Goal: Information Seeking & Learning: Learn about a topic

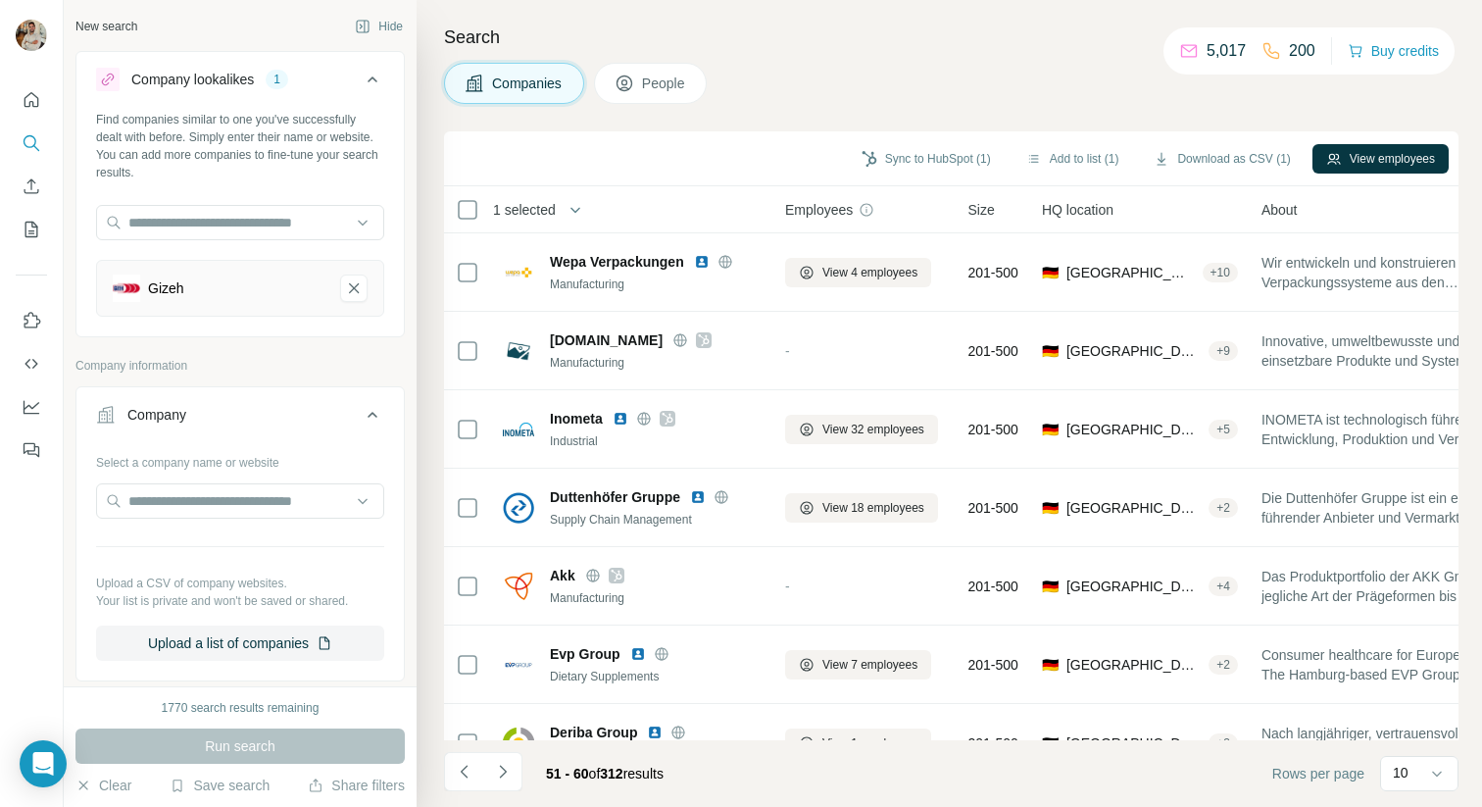
scroll to position [273, 0]
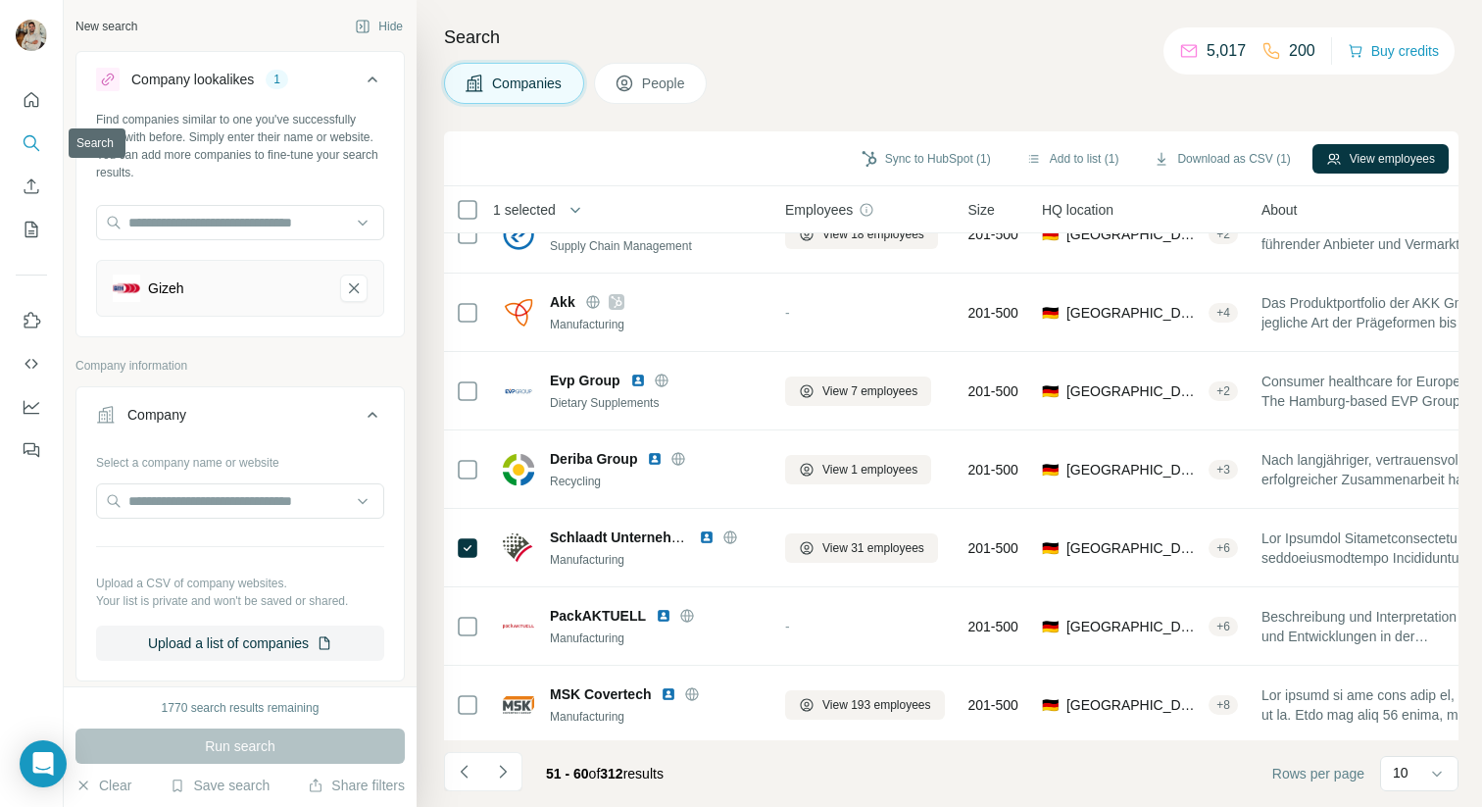
click at [26, 140] on icon "Search" at bounding box center [32, 143] width 20 height 20
click at [35, 112] on button "Quick start" at bounding box center [31, 99] width 31 height 35
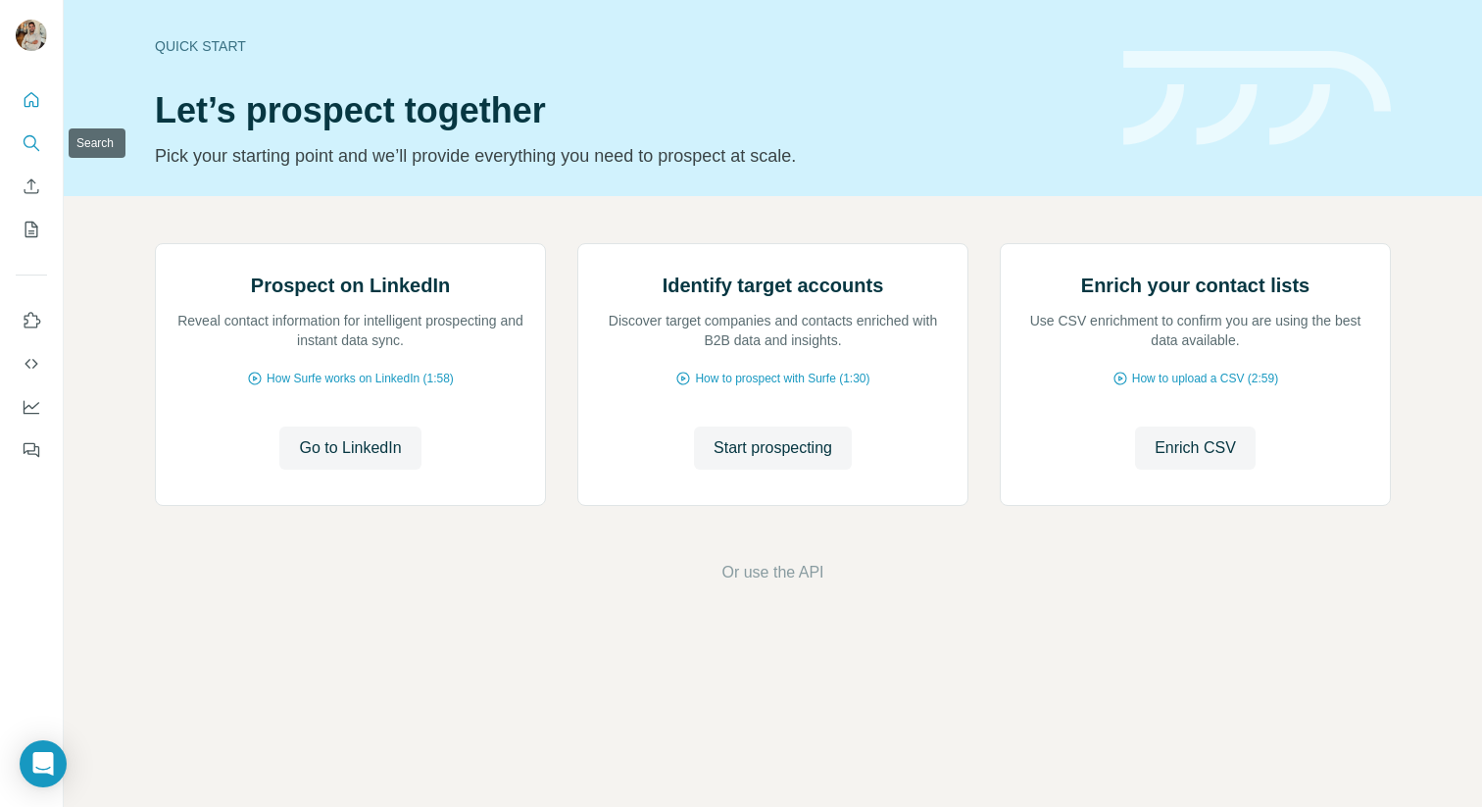
click at [37, 154] on button "Search" at bounding box center [31, 142] width 31 height 35
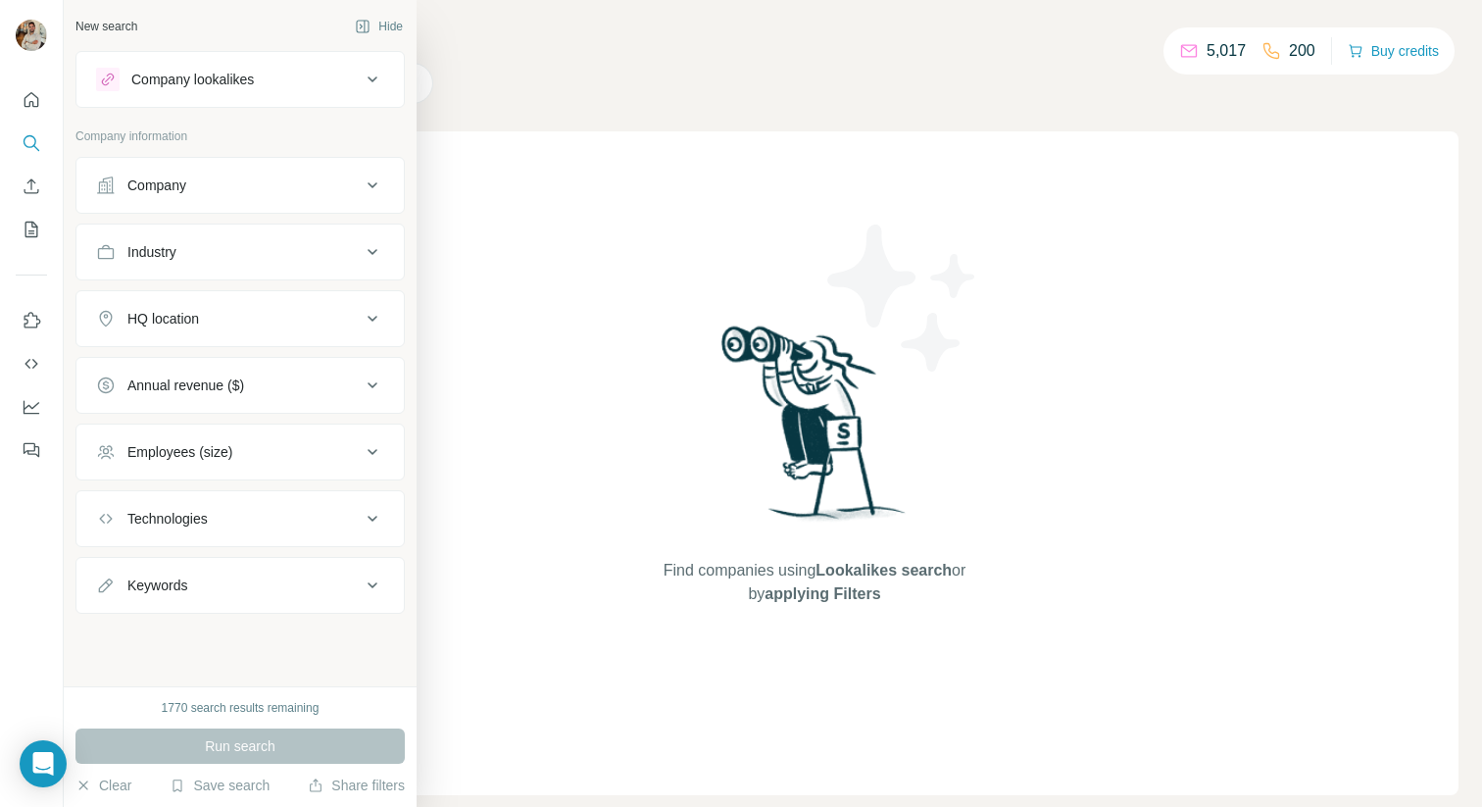
click at [229, 197] on button "Company" at bounding box center [239, 185] width 327 height 47
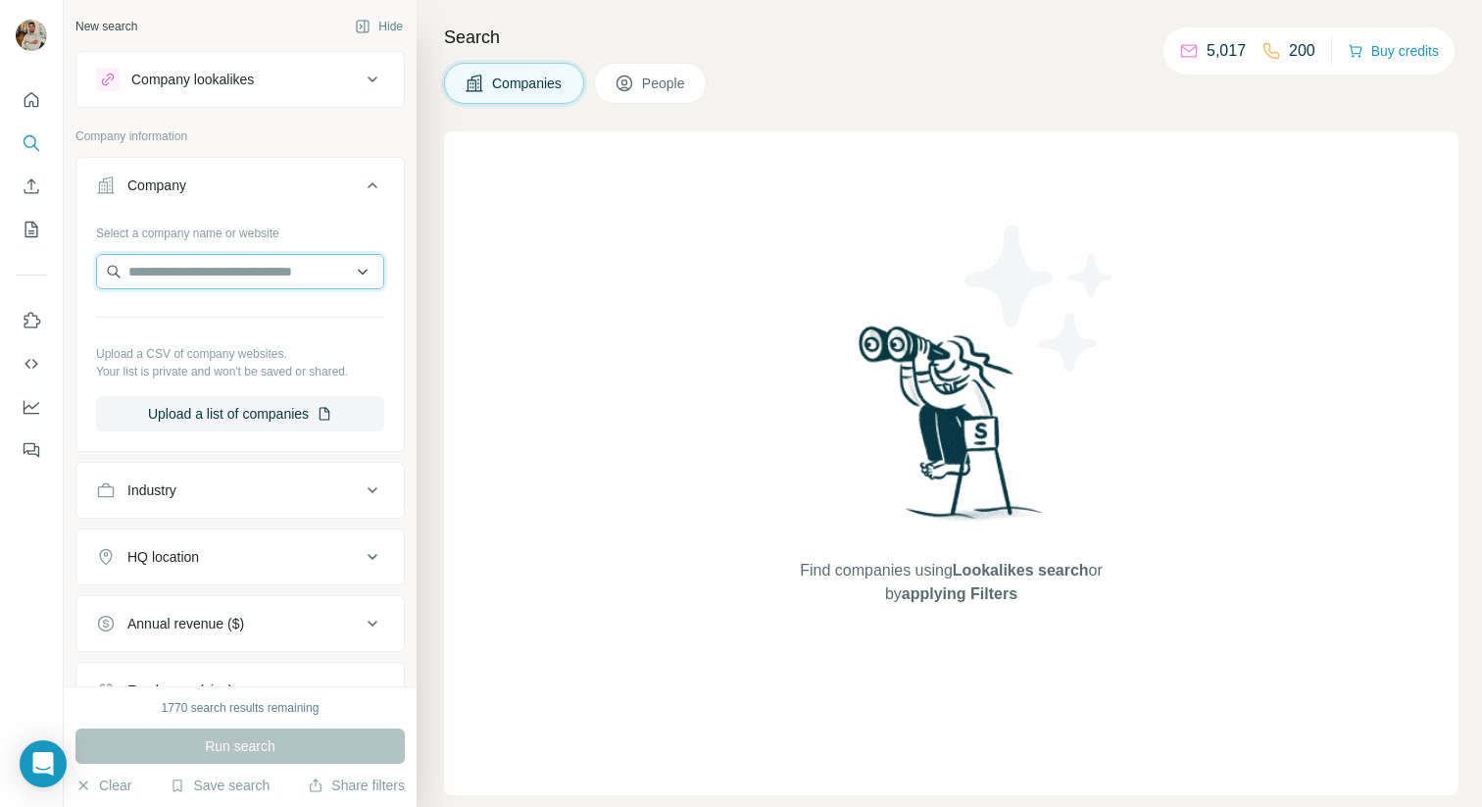
click at [232, 272] on input "text" at bounding box center [240, 271] width 288 height 35
paste input "**********"
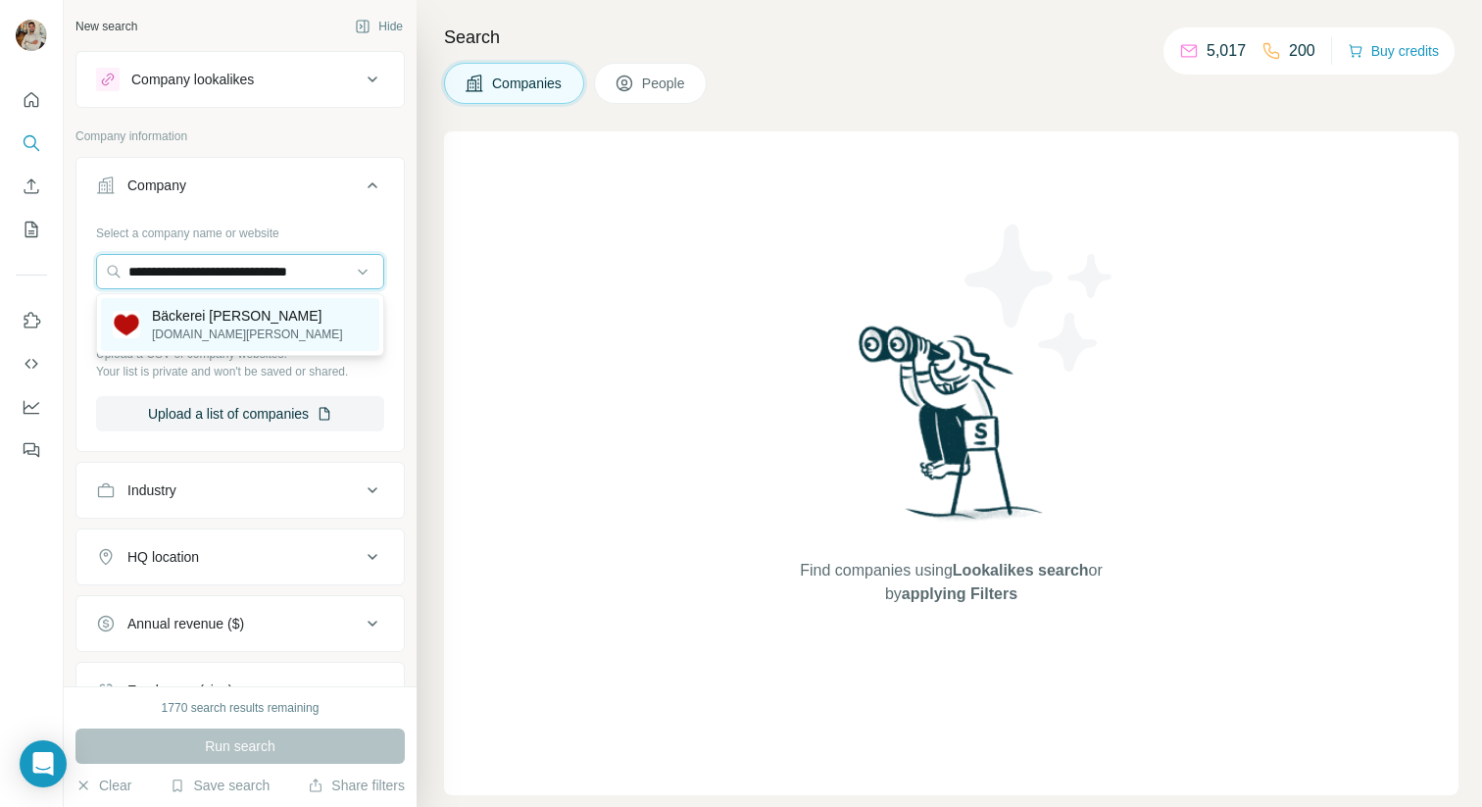
type input "**********"
click at [257, 316] on p "Bäckerei [PERSON_NAME]" at bounding box center [247, 316] width 191 height 20
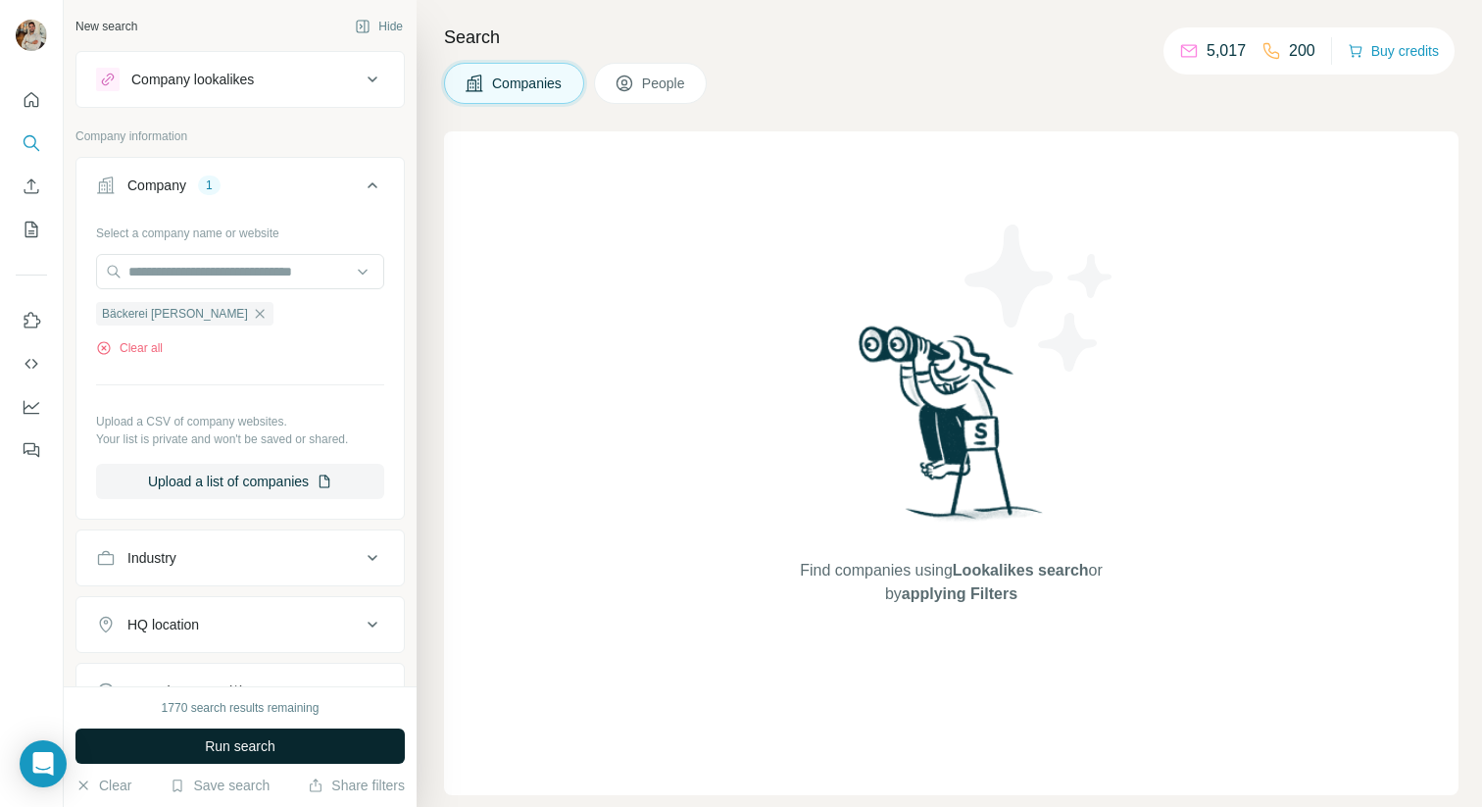
click at [304, 761] on button "Run search" at bounding box center [239, 745] width 329 height 35
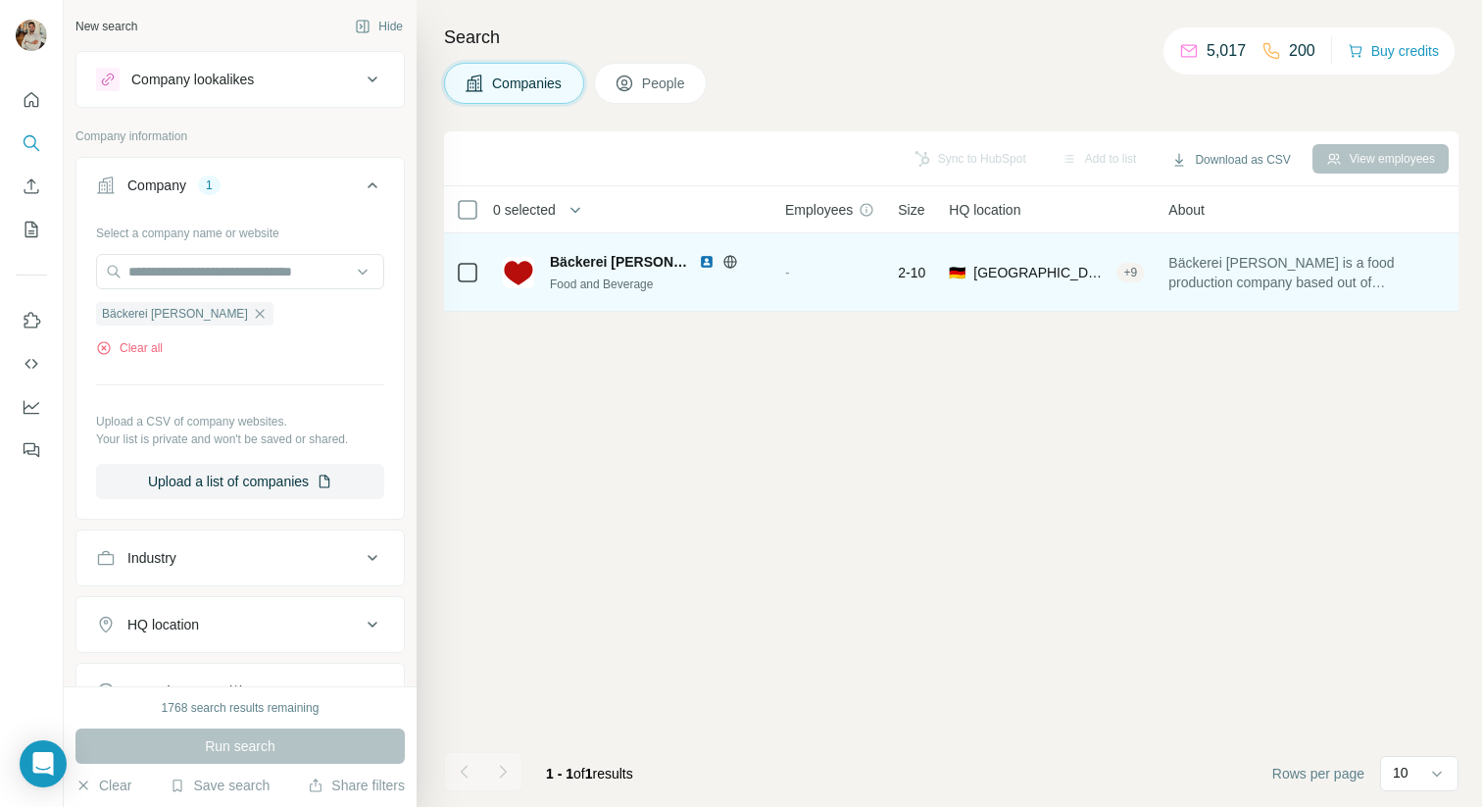
click at [629, 255] on span "Bäckerei [PERSON_NAME]" at bounding box center [619, 262] width 139 height 20
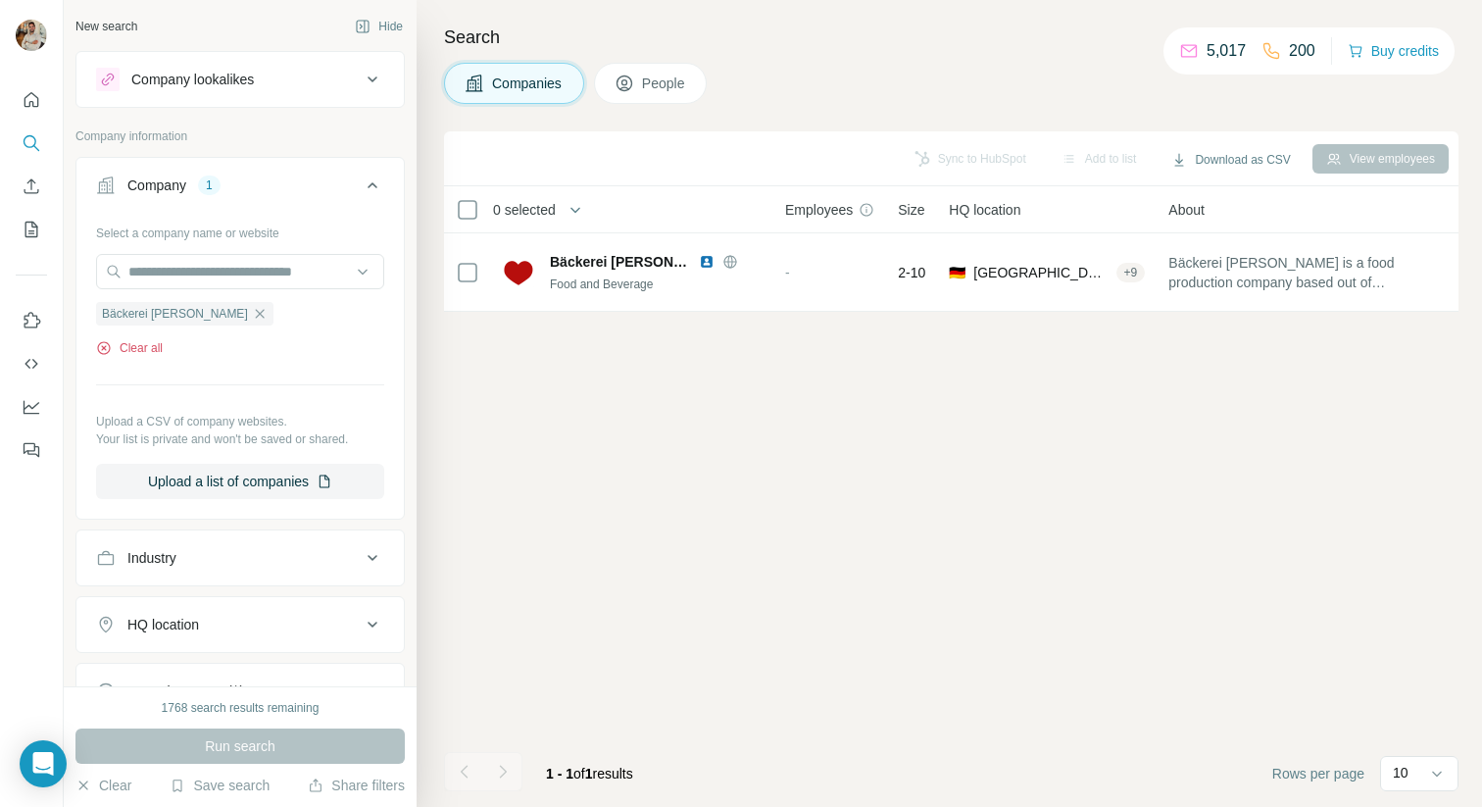
click at [105, 348] on icon "button" at bounding box center [104, 348] width 16 height 16
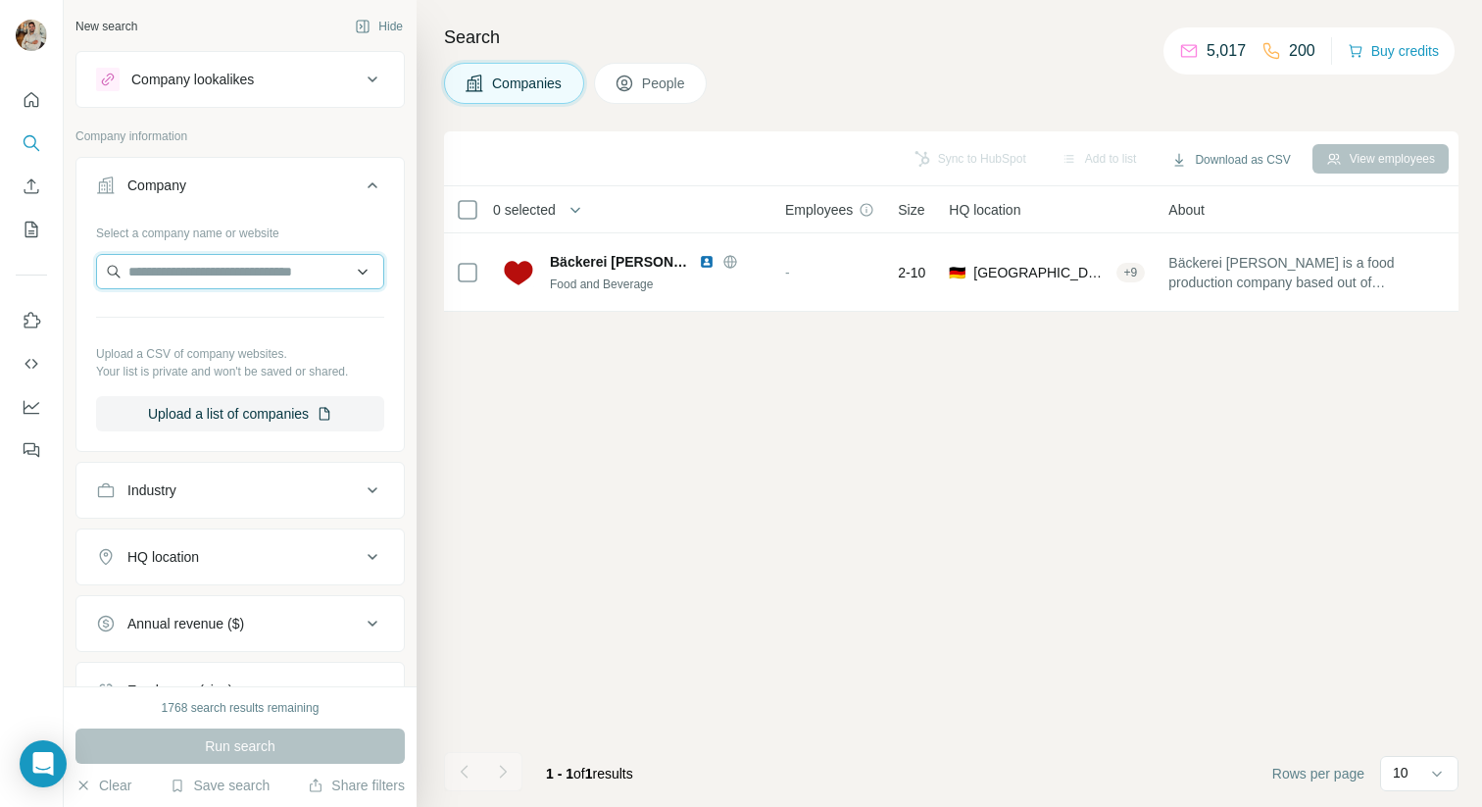
click at [178, 274] on input "text" at bounding box center [240, 271] width 288 height 35
paste input "**********"
type input "**********"
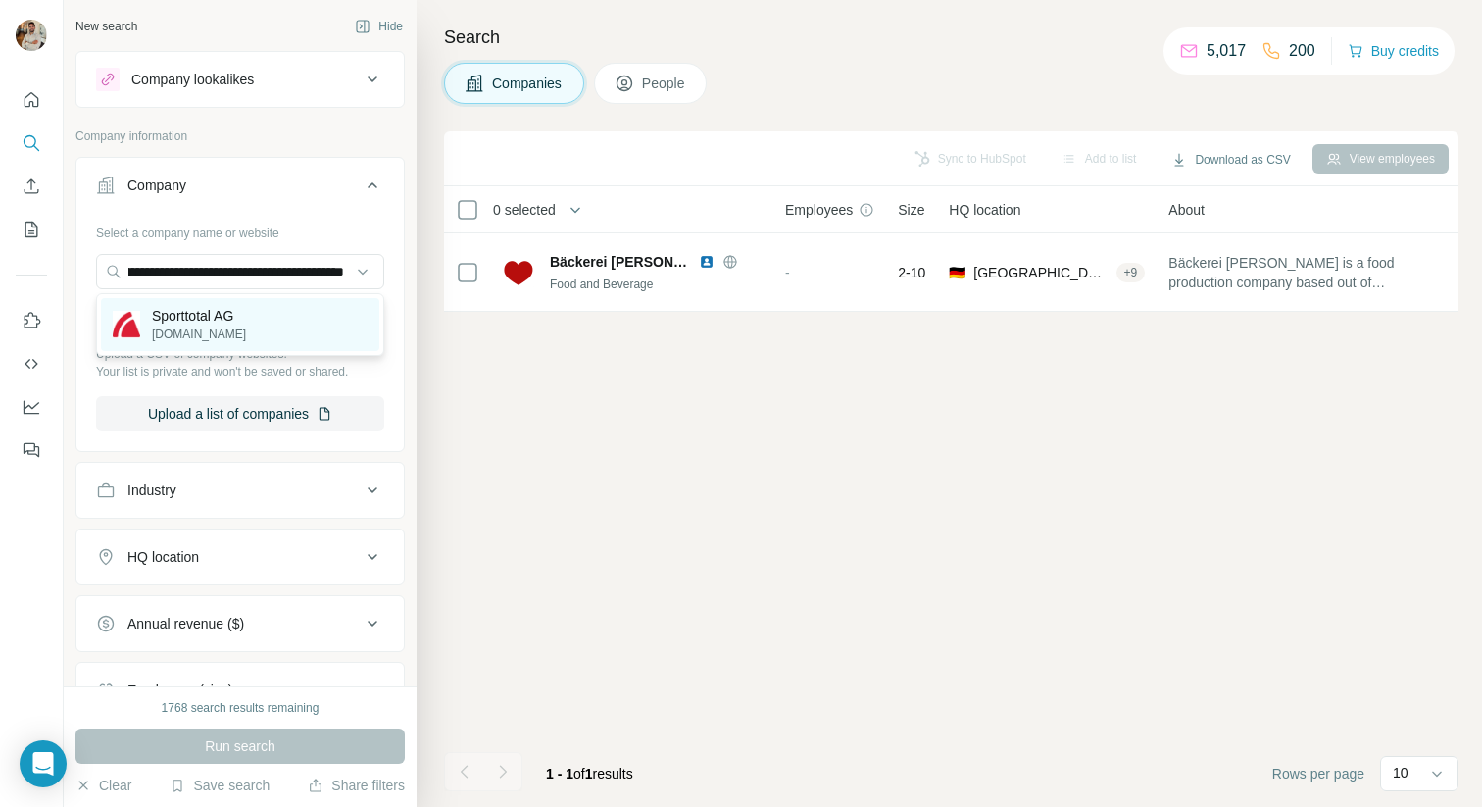
click at [299, 321] on div "Sporttotal AG [DOMAIN_NAME]" at bounding box center [240, 324] width 278 height 53
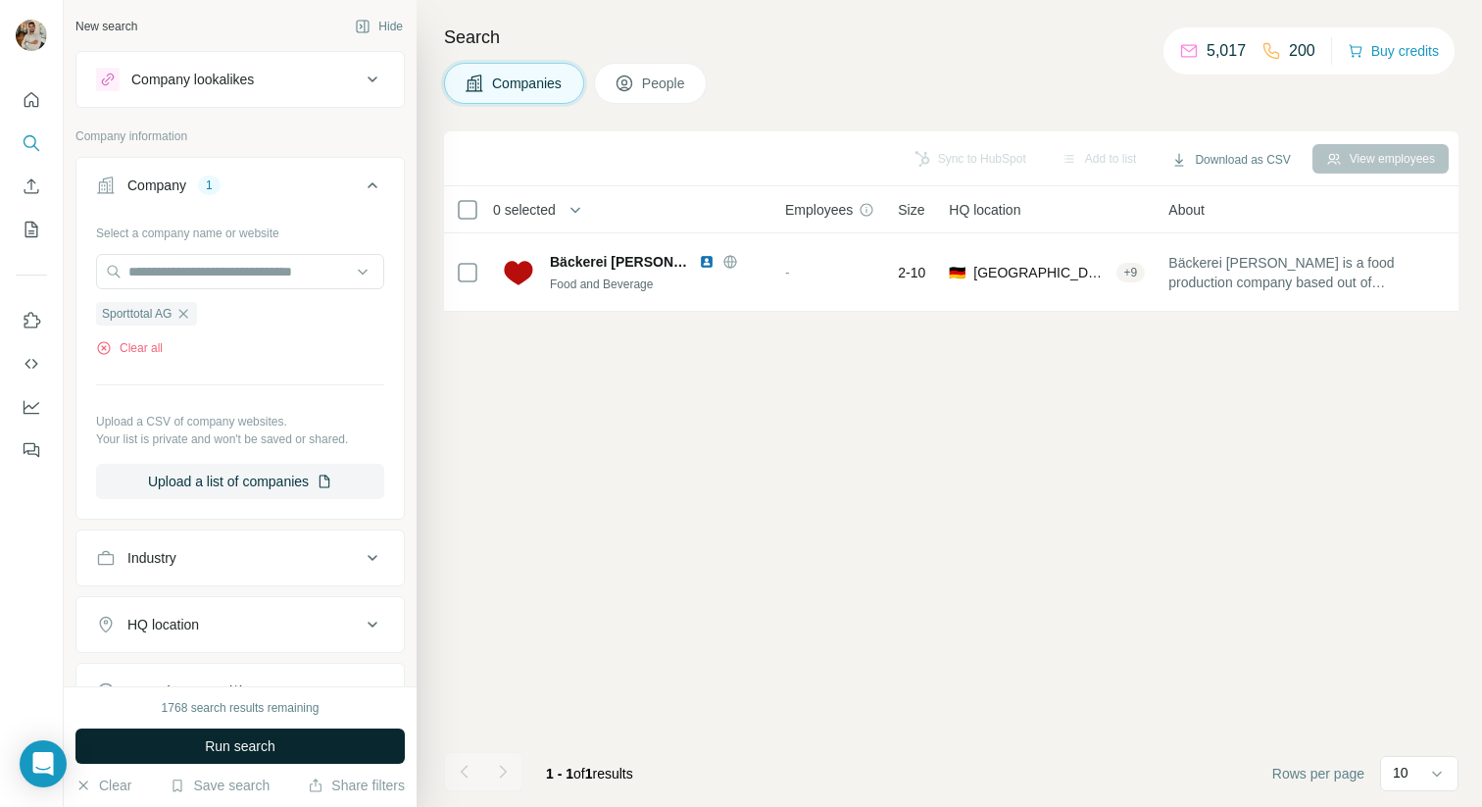
click at [310, 739] on button "Run search" at bounding box center [239, 745] width 329 height 35
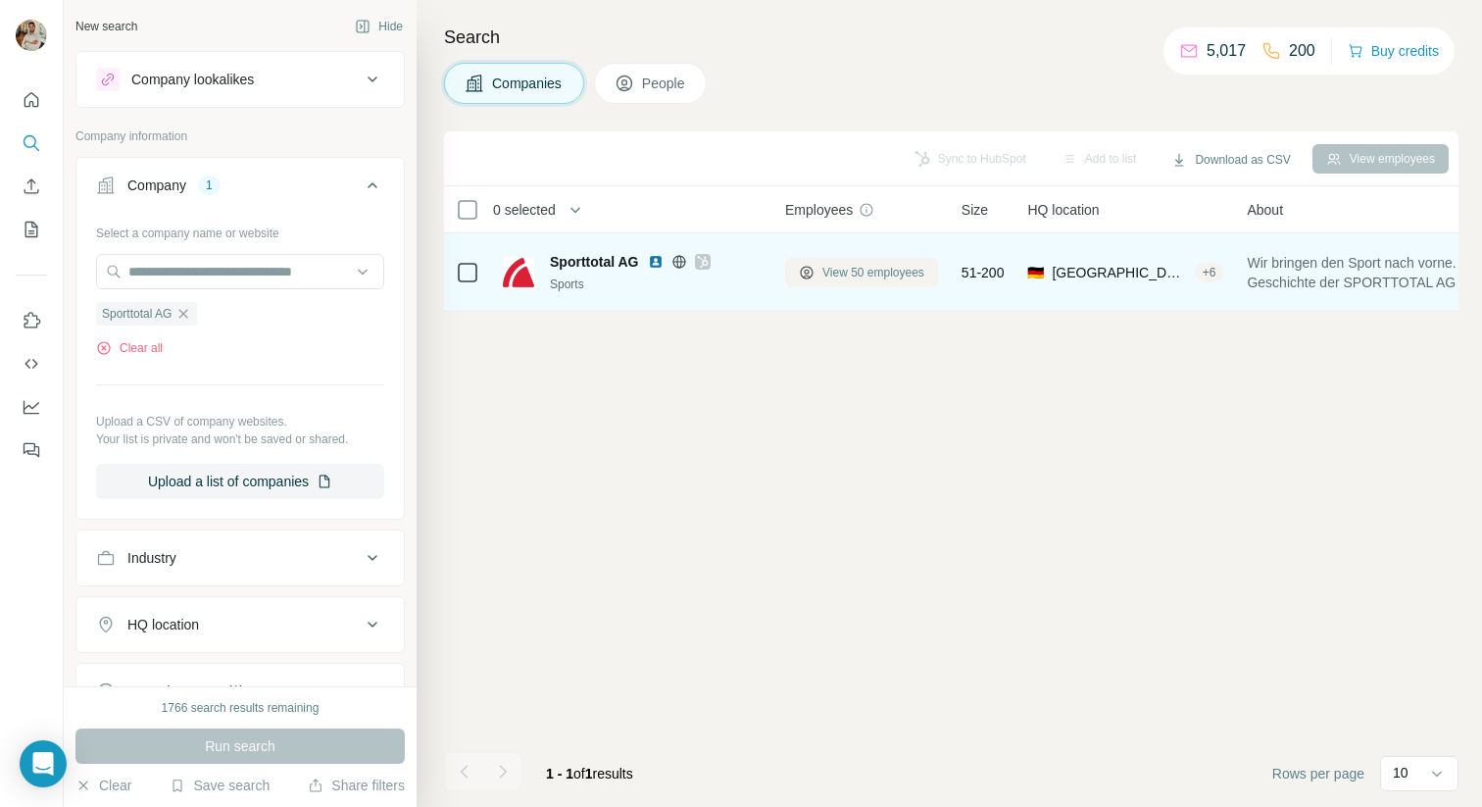
click at [856, 269] on span "View 50 employees" at bounding box center [873, 273] width 102 height 18
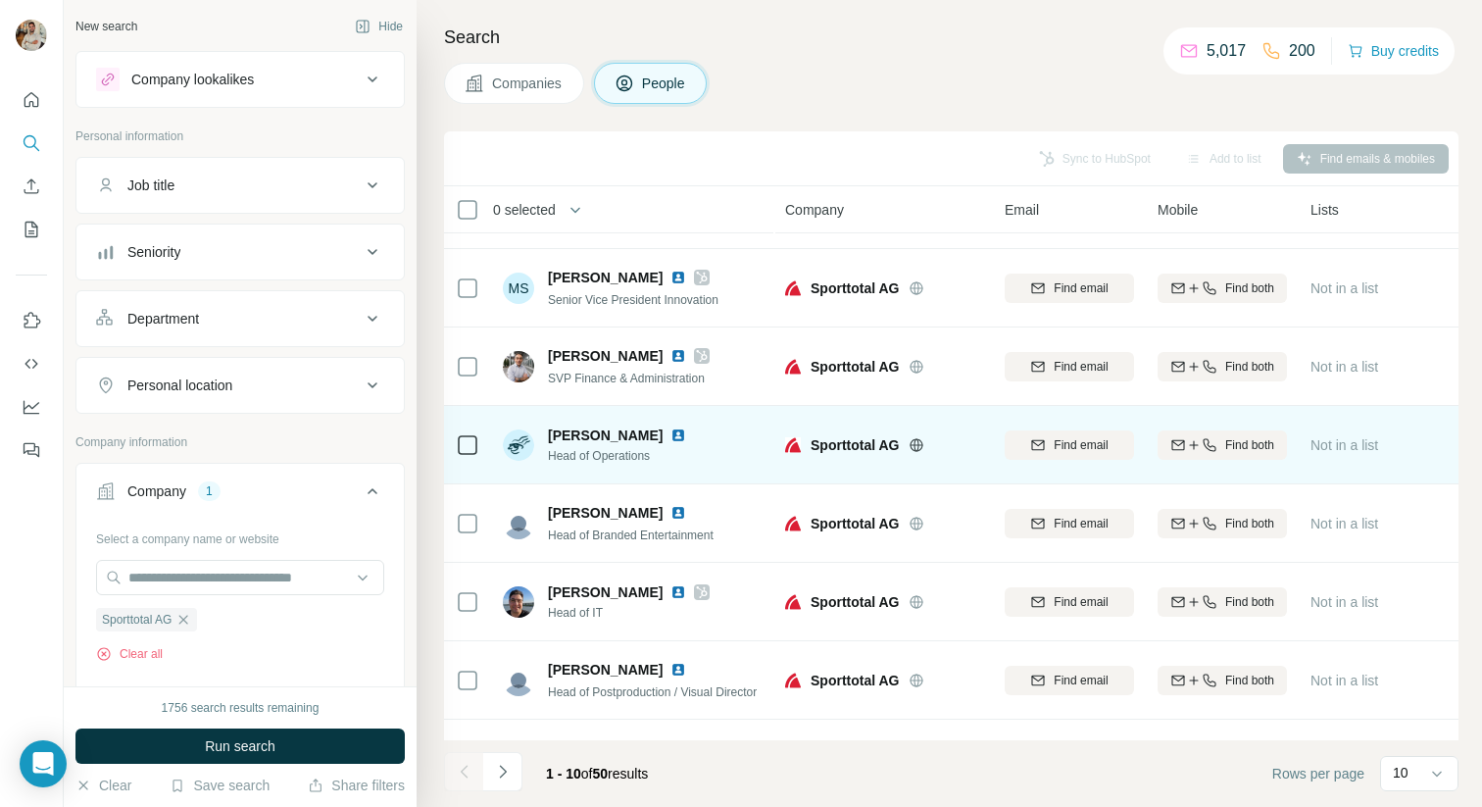
scroll to position [277, 0]
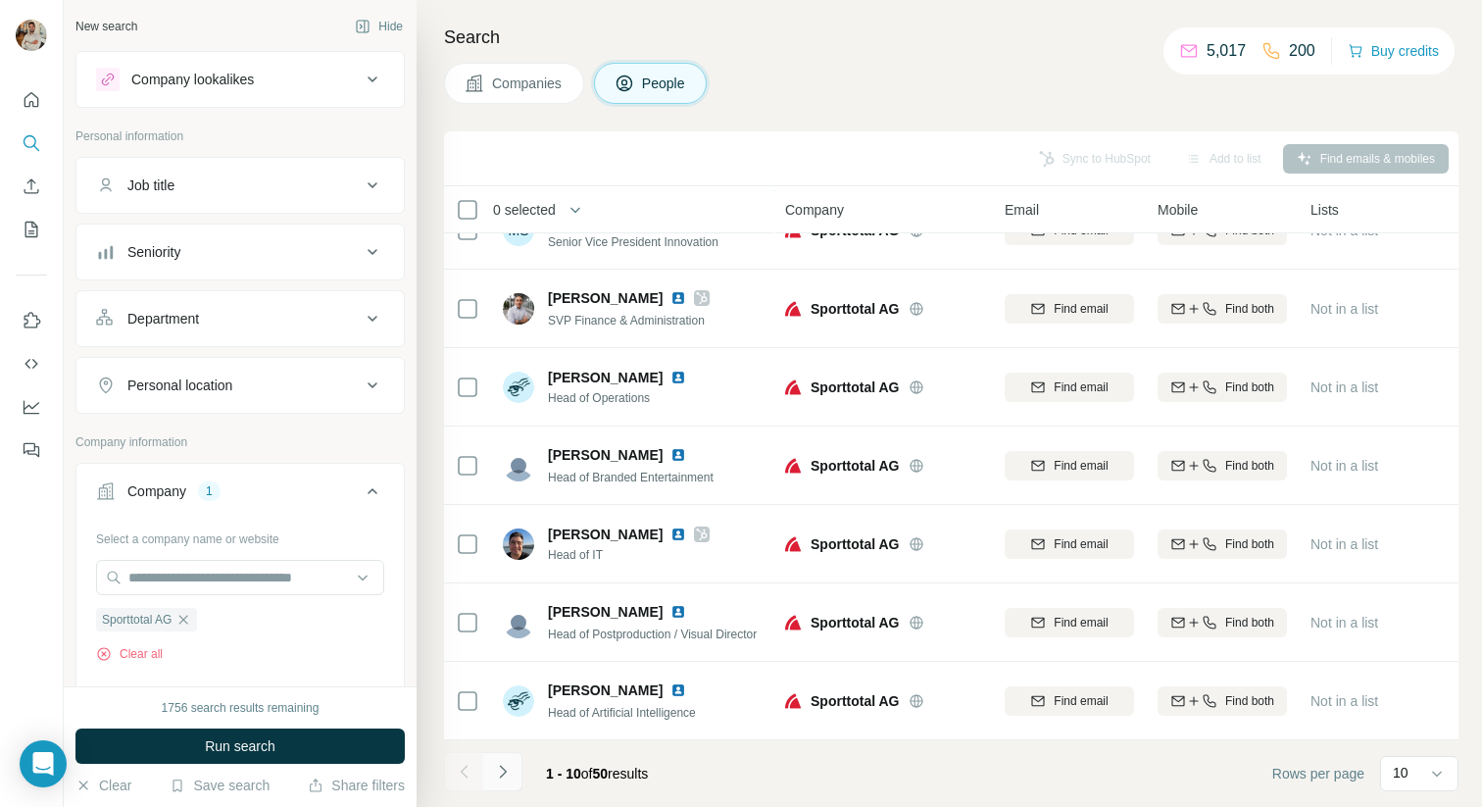
click at [514, 768] on button "Navigate to next page" at bounding box center [502, 771] width 39 height 39
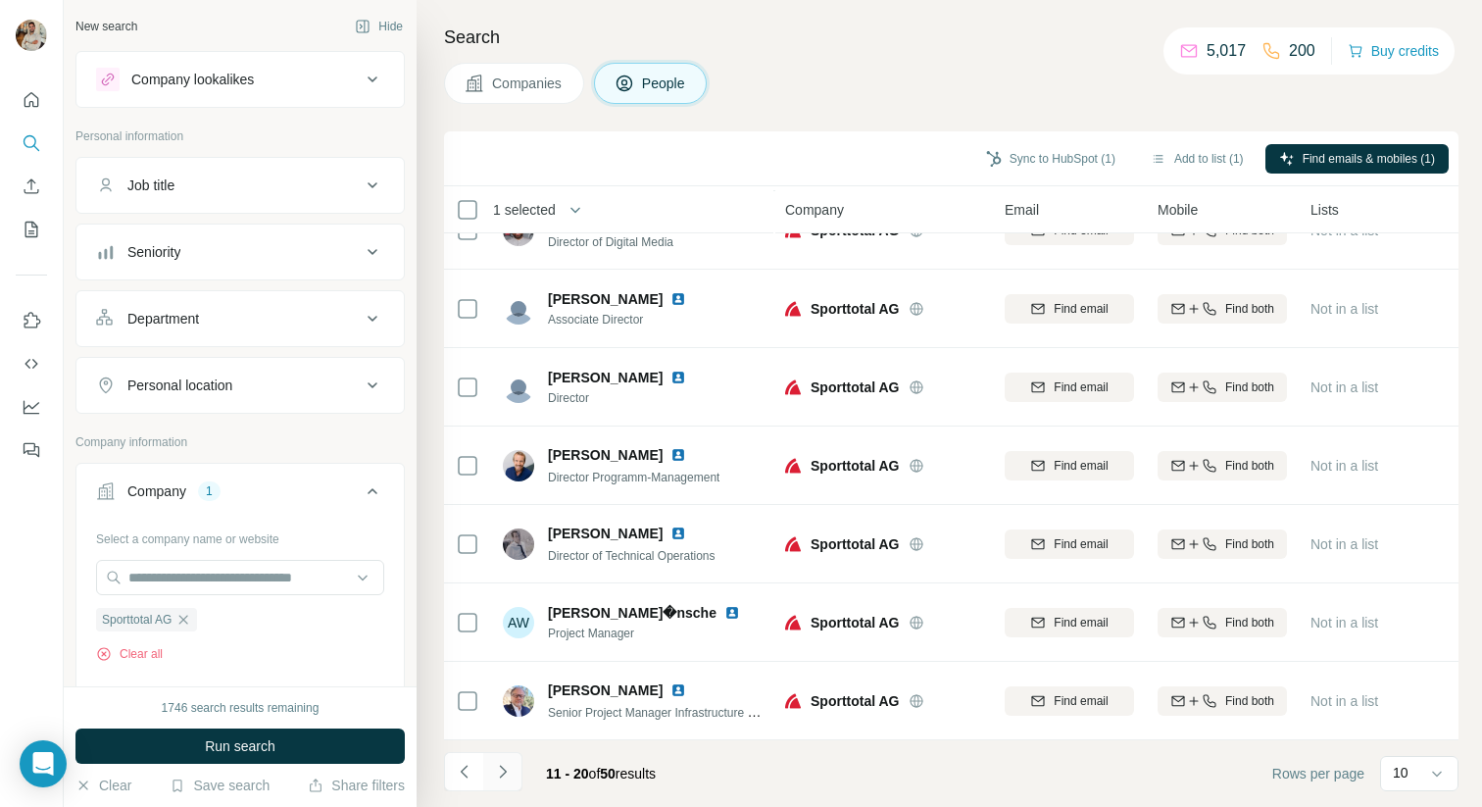
click at [517, 769] on button "Navigate to next page" at bounding box center [502, 771] width 39 height 39
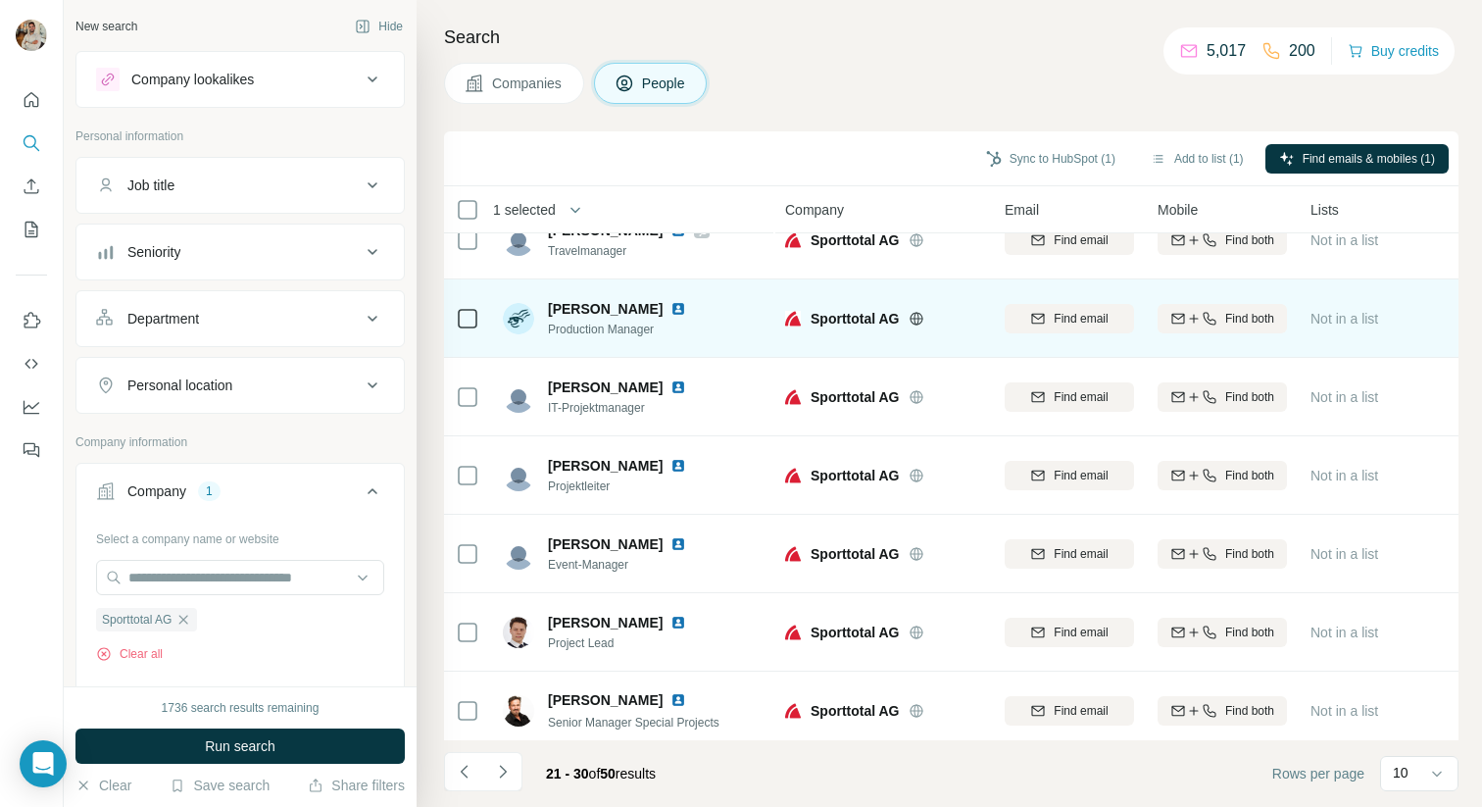
scroll to position [0, 0]
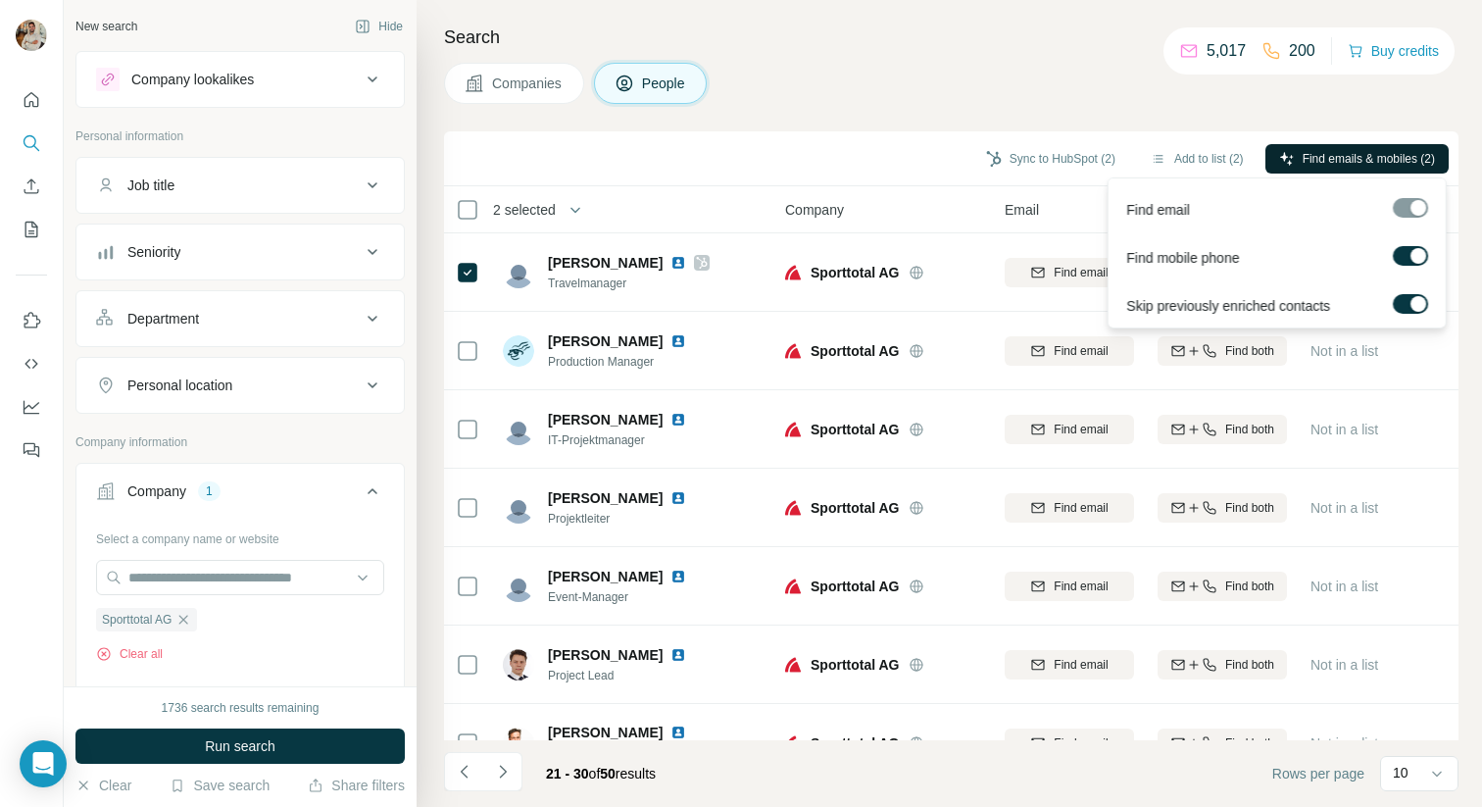
click at [1331, 167] on span "Find emails & mobiles (2)" at bounding box center [1369, 159] width 132 height 18
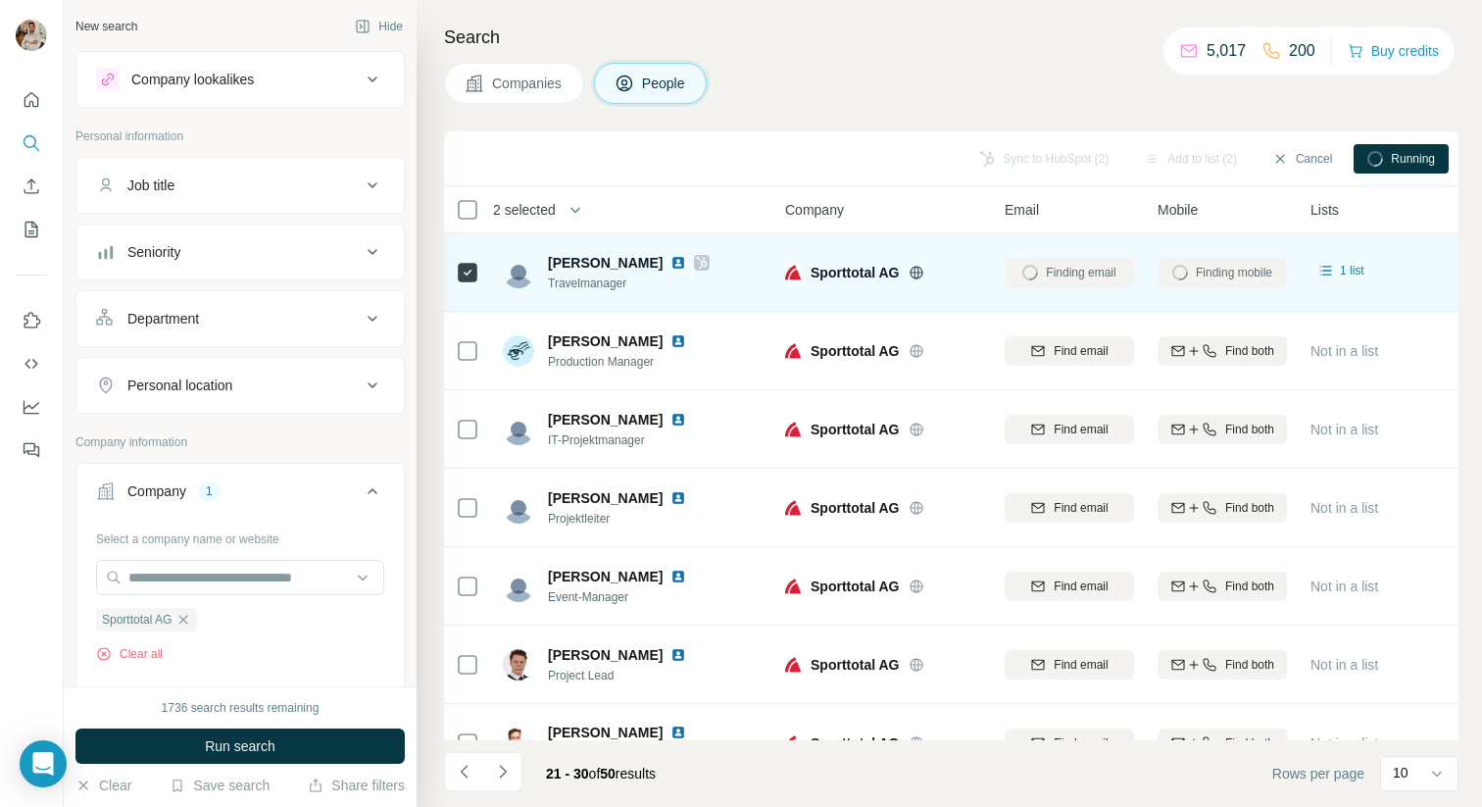
click at [670, 264] on img at bounding box center [678, 263] width 16 height 16
